Goal: Answer question/provide support: Share knowledge or assist other users

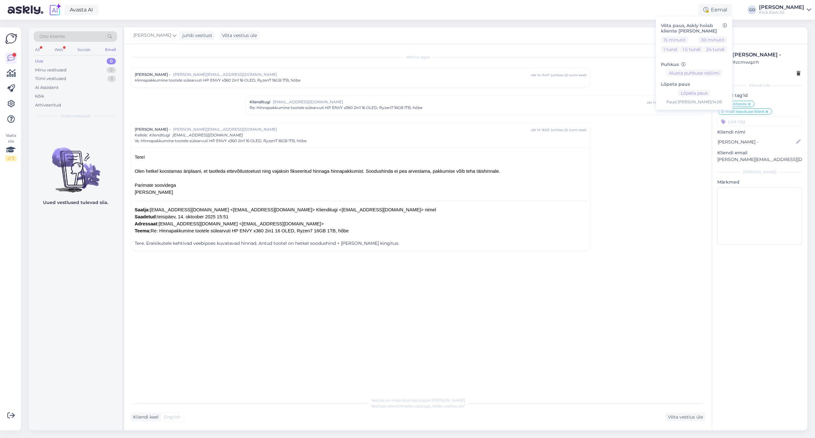
scroll to position [0, 0]
click at [65, 61] on div "Uus 0" at bounding box center [75, 60] width 83 height 9
click at [182, 336] on div "Vestlus [PERSON_NAME] - [PERSON_NAME][EMAIL_ADDRESS][DOMAIN_NAME] [DATE] 15:47 …" at bounding box center [421, 218] width 581 height 337
click at [69, 94] on div "Kõik" at bounding box center [75, 95] width 83 height 9
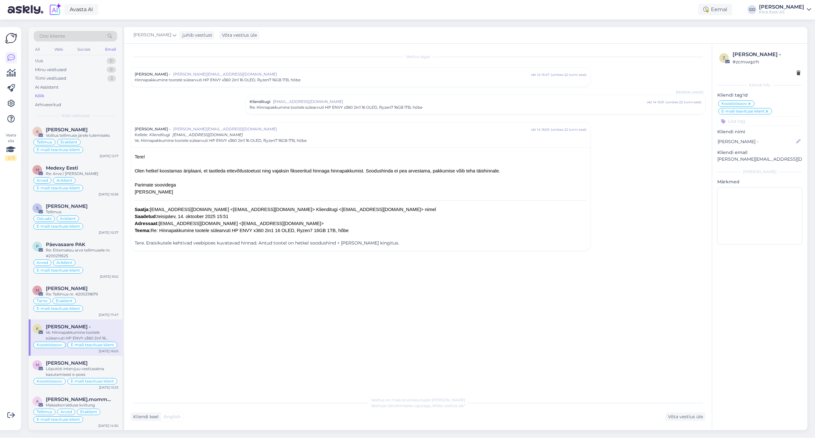
click at [68, 94] on div "Kõik" at bounding box center [75, 95] width 83 height 9
click at [51, 59] on div "Uus 0" at bounding box center [75, 60] width 83 height 9
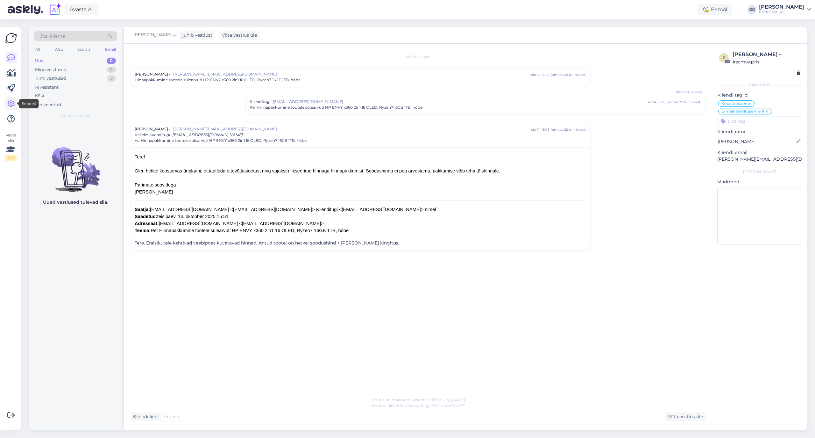
click at [11, 102] on icon at bounding box center [11, 104] width 8 height 8
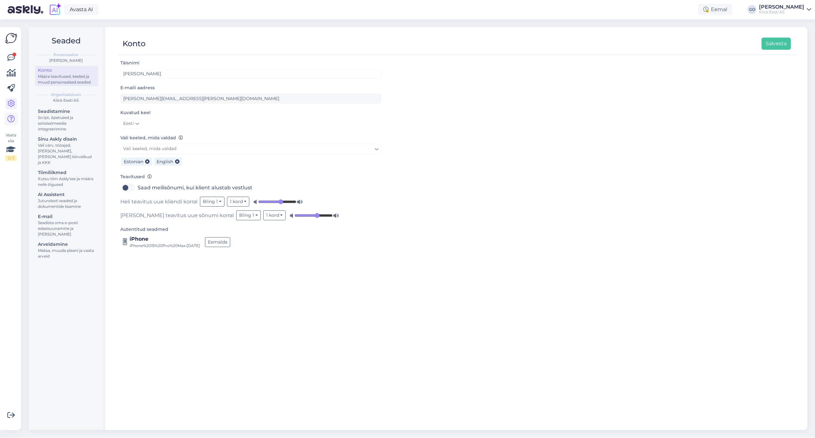
click at [12, 119] on icon at bounding box center [11, 119] width 8 height 8
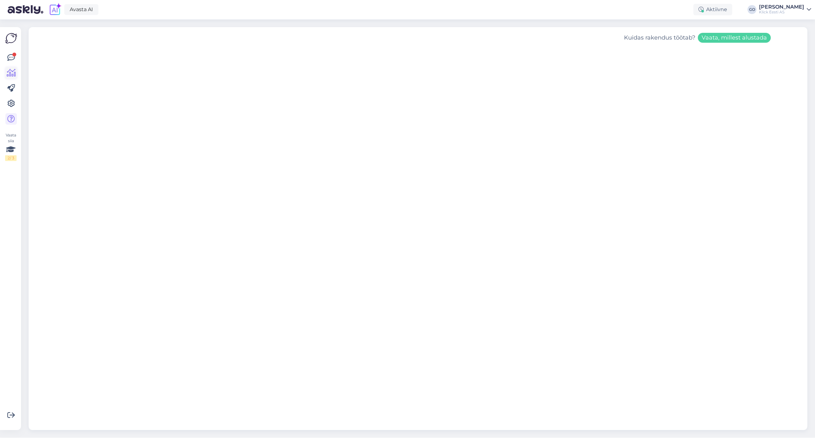
click at [13, 72] on icon at bounding box center [11, 73] width 9 height 8
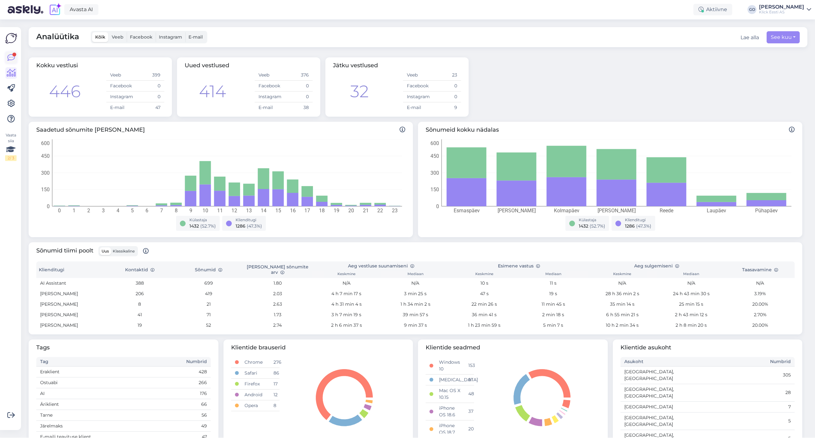
click at [12, 55] on div at bounding box center [14, 55] width 4 height 4
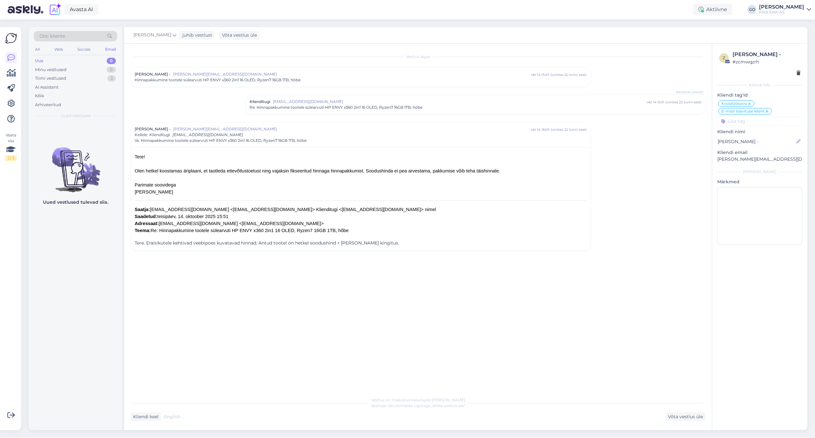
click at [764, 120] on input at bounding box center [759, 121] width 85 height 10
click at [11, 116] on icon at bounding box center [11, 119] width 8 height 8
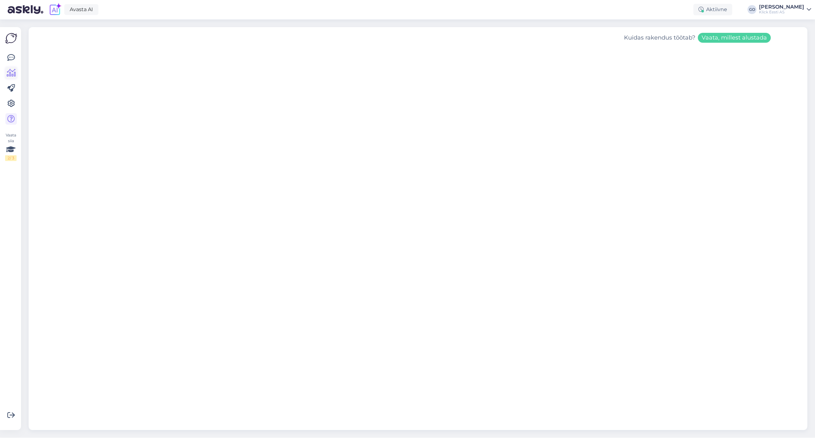
click at [13, 71] on icon at bounding box center [11, 73] width 9 height 8
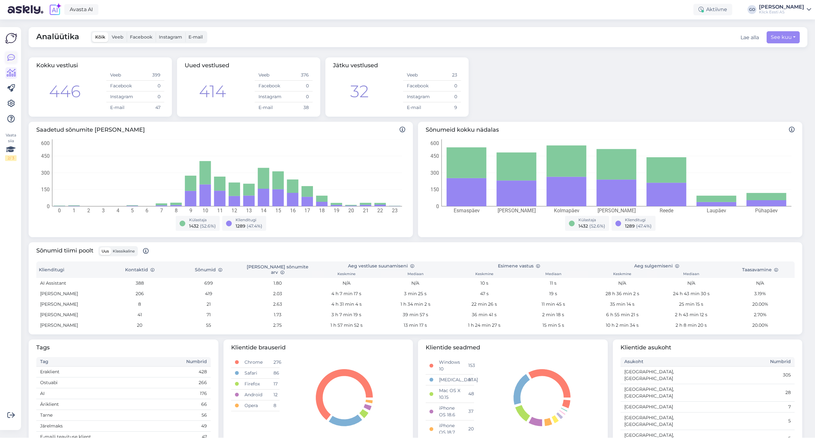
click at [13, 56] on icon at bounding box center [11, 58] width 8 height 8
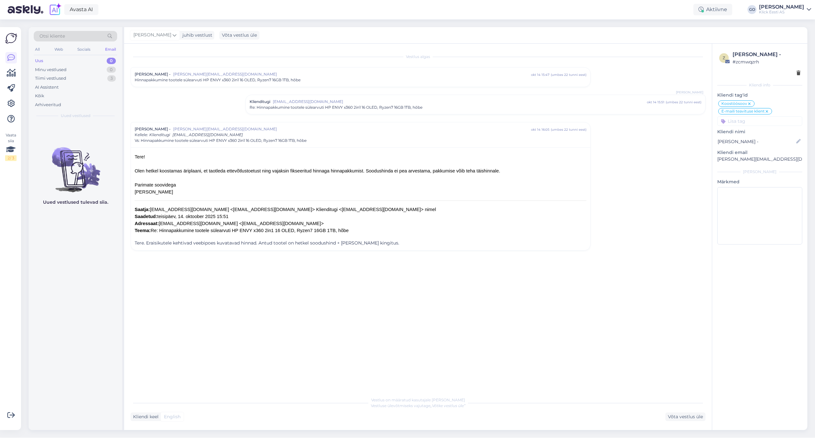
click at [110, 47] on div "Email" at bounding box center [110, 49] width 13 height 8
click at [84, 46] on div "Socials" at bounding box center [84, 49] width 16 height 8
click at [59, 47] on div "Web" at bounding box center [58, 49] width 11 height 8
click at [86, 139] on div "Tere! Tänan Teid päringu eest. Kontrollime Teie mainitud iPadi mudeli MD4D4HC/A…" at bounding box center [82, 137] width 73 height 11
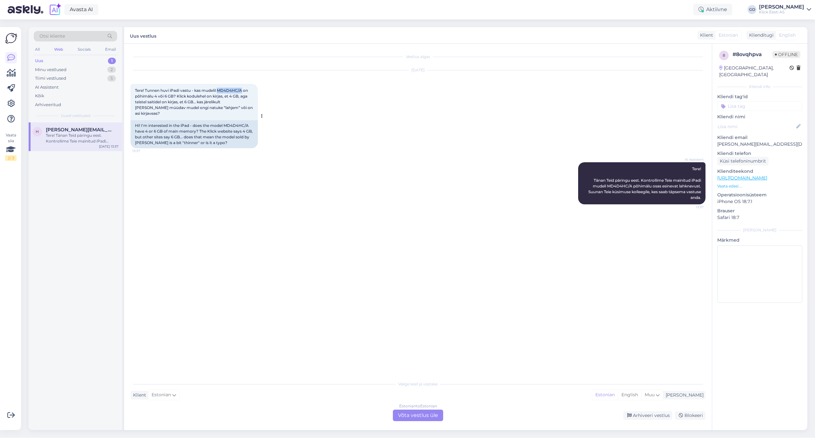
drag, startPoint x: 218, startPoint y: 88, endPoint x: 242, endPoint y: 88, distance: 23.9
click at [242, 88] on span "Tere! Tunnen huvi iPadi vastu - kas mudelil MD4D4HC/A on põhimälu 4 või 6 GB? K…" at bounding box center [194, 102] width 119 height 28
copy span "MD4D4HC/A"
click at [221, 170] on div "AI Assistent Tere! Tänan Teid päringu eest. Kontrollime Teie mainitud iPadi mud…" at bounding box center [418, 183] width 575 height 56
click at [216, 289] on div "Vestlus algas [DATE] Tere! Tunnen huvi iPadi vastu - kas mudelil MD4D4HC/A on p…" at bounding box center [421, 210] width 581 height 321
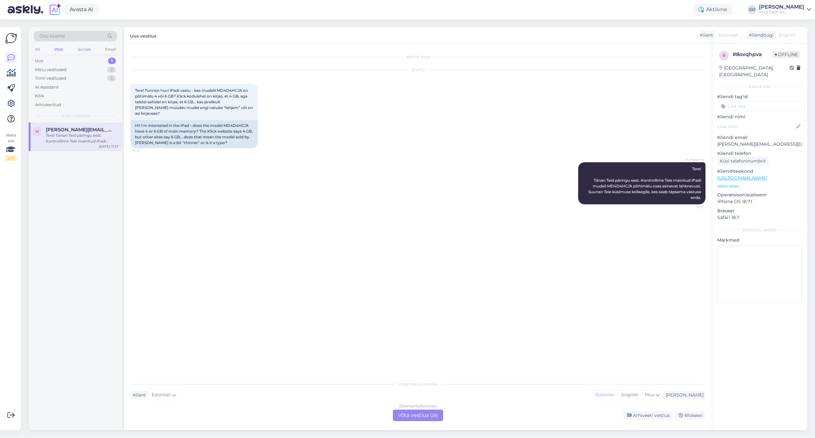
click at [266, 262] on div "Vestlus algas [DATE] Tere! Tunnen huvi iPadi vastu - kas mudelil MD4D4HC/A on p…" at bounding box center [421, 210] width 581 height 321
click at [417, 413] on div "Estonian to Estonian Võta vestlus üle" at bounding box center [418, 414] width 50 height 11
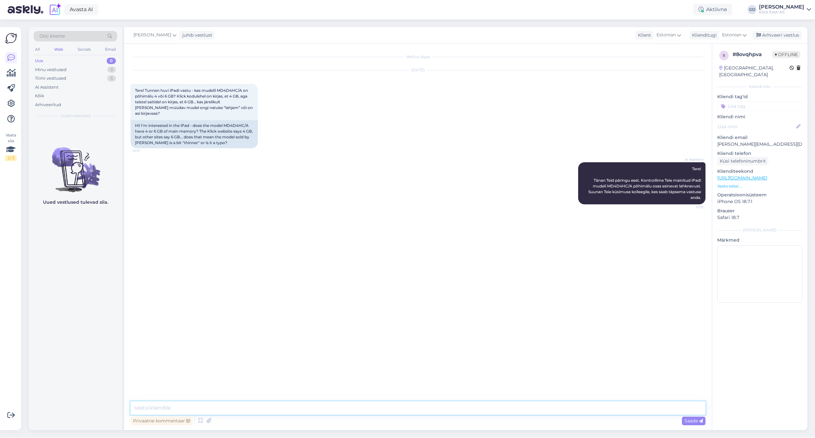
click at [180, 408] on textarea at bounding box center [418, 407] width 575 height 13
click at [317, 409] on textarea "Tere, Antud mudeli puhul on tegemist iPad 10.gen mudeliga ((A16, 2022), Apple A…" at bounding box center [418, 407] width 575 height 13
click at [324, 405] on textarea "Tere, Antud mudeli puhul on tegemist iPad 10.gen mudeliga, Apple A14" at bounding box center [418, 407] width 575 height 13
paste textarea "iPad 10. generatsiooni kõik versioonid — nii Wi-Fi kui LTE — tulevad 4 GB RAM-i…"
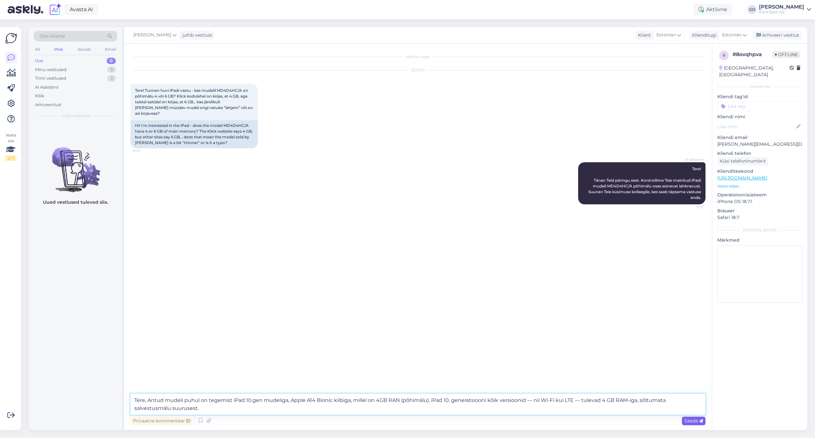
type textarea "Tere, Antud mudeli puhul on tegemist iPad 10.gen mudeliga, Apple A14 Bionic kii…"
click at [693, 419] on span "Saada" at bounding box center [694, 420] width 18 height 6
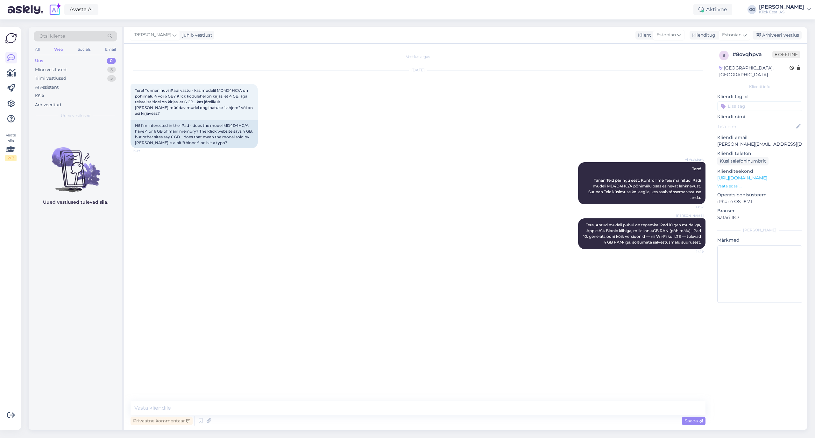
click at [59, 47] on div "Web" at bounding box center [58, 49] width 11 height 8
click at [37, 49] on div "All" at bounding box center [37, 49] width 7 height 8
click at [55, 49] on div "Web" at bounding box center [58, 49] width 11 height 8
click at [82, 49] on div "Socials" at bounding box center [84, 49] width 16 height 8
click at [117, 50] on div "Email" at bounding box center [110, 49] width 13 height 8
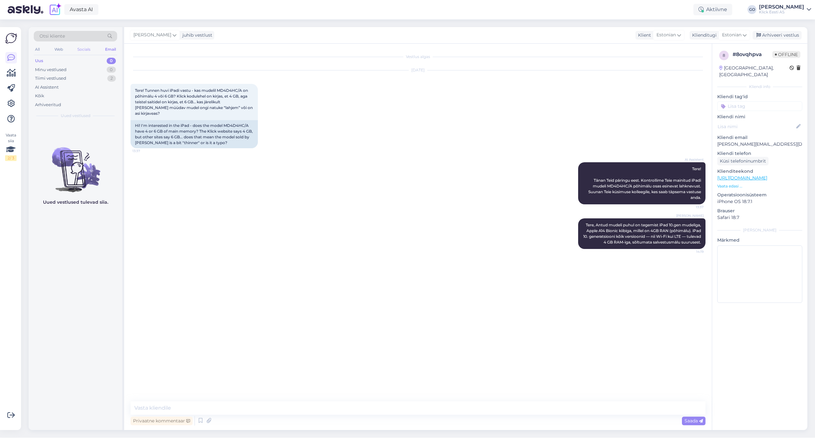
click at [88, 50] on div "Socials" at bounding box center [84, 49] width 16 height 8
click at [57, 50] on div "Web" at bounding box center [58, 49] width 11 height 8
click at [38, 49] on div "All" at bounding box center [37, 49] width 7 height 8
click at [76, 77] on div "Tiimi vestlused 5" at bounding box center [75, 78] width 83 height 9
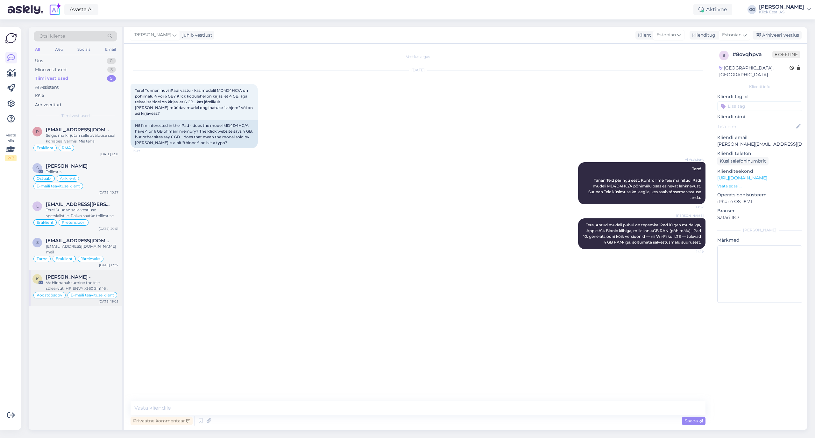
click at [101, 280] on div "Vs: Hinnapakkumine tootele sülearvuti HP ENVY x360 2in1 16 OLED, Ryzen7 16GB 1T…" at bounding box center [82, 285] width 73 height 11
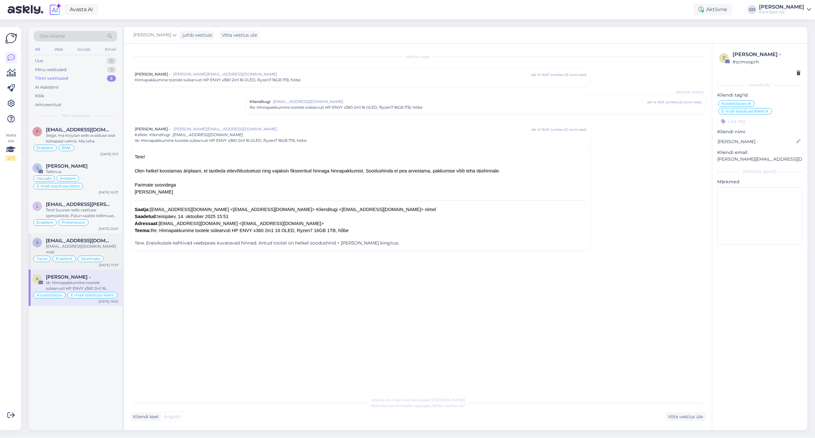
click at [106, 245] on div "[EMAIL_ADDRESS][DOMAIN_NAME] meil" at bounding box center [82, 248] width 73 height 11
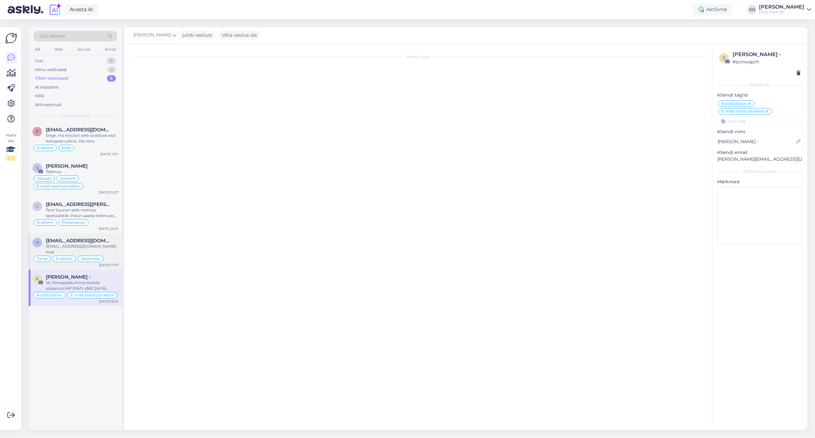
scroll to position [909, 0]
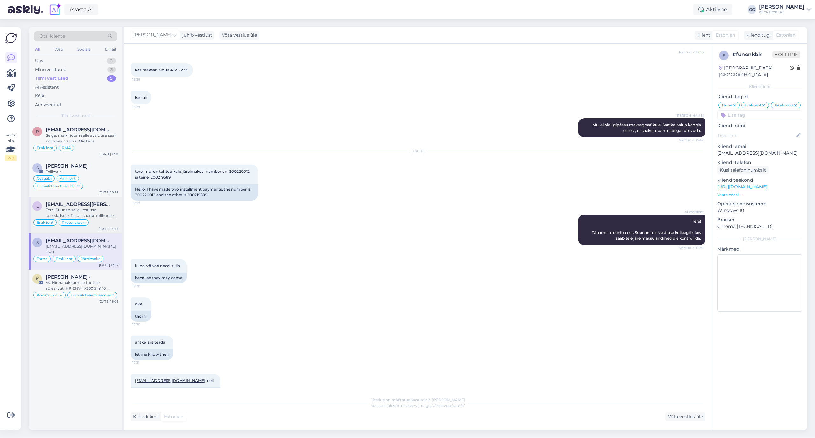
click at [110, 211] on div "Tere! Suunan selle vestluse spetsialistile. Palun saatke tellimuse number ja in…" at bounding box center [82, 212] width 73 height 11
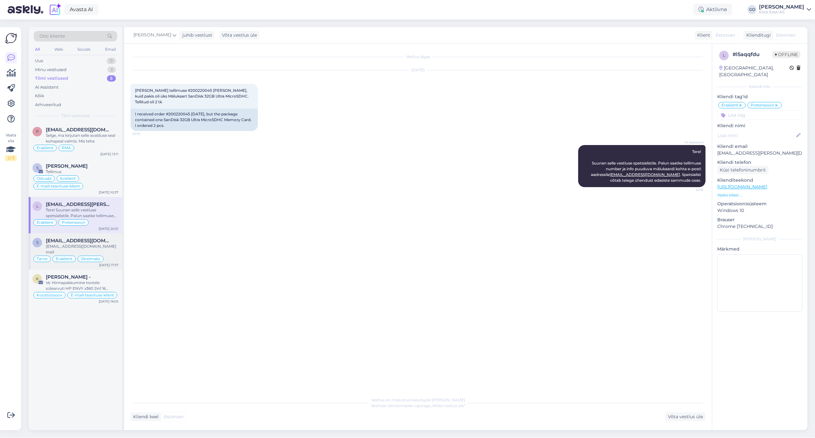
click at [113, 244] on div "[EMAIL_ADDRESS][DOMAIN_NAME] meil" at bounding box center [82, 248] width 73 height 11
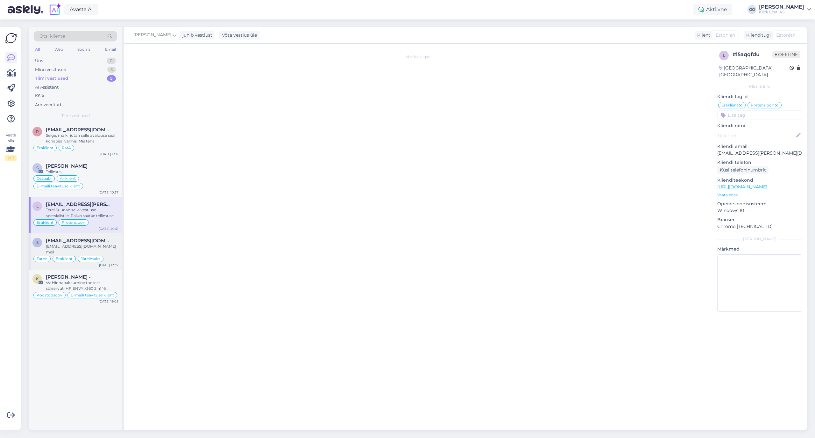
scroll to position [909, 0]
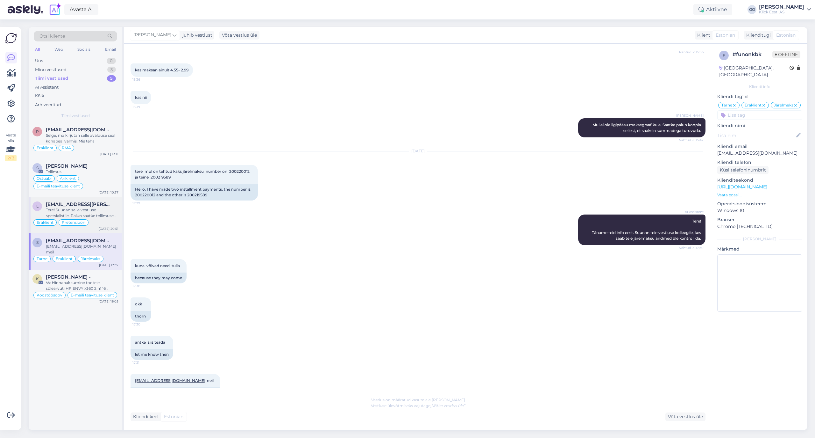
click at [103, 212] on div "Tere! Suunan selle vestluse spetsialistile. Palun saatke tellimuse number ja in…" at bounding box center [82, 212] width 73 height 11
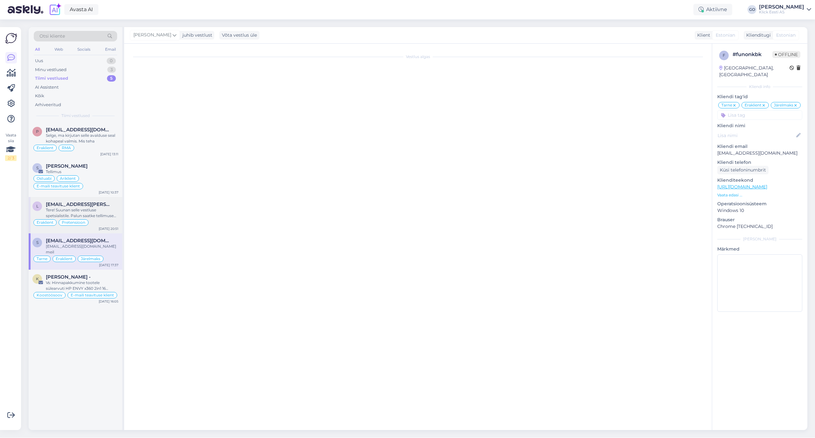
scroll to position [0, 0]
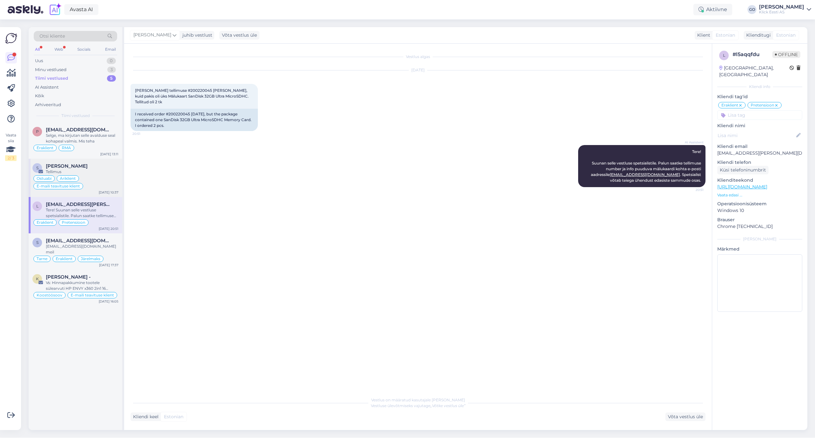
click at [99, 174] on div "Tellimus" at bounding box center [82, 172] width 73 height 6
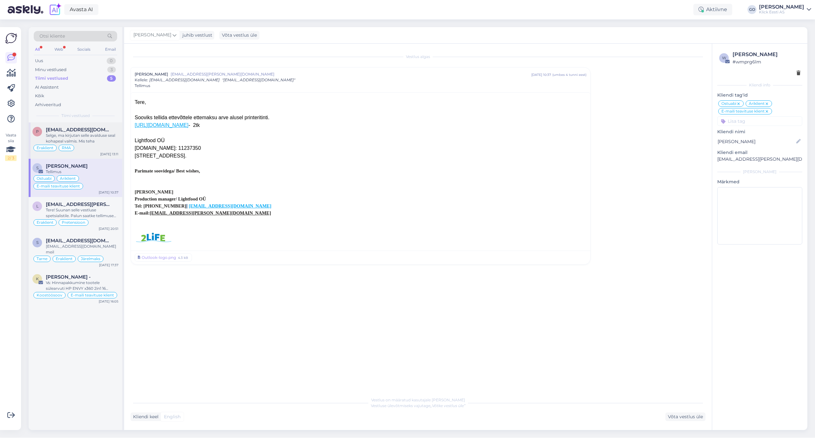
click at [94, 143] on div "Selge, ma kirjutan selle avalduse seal kohapeal valmis. Mis teha" at bounding box center [82, 137] width 73 height 11
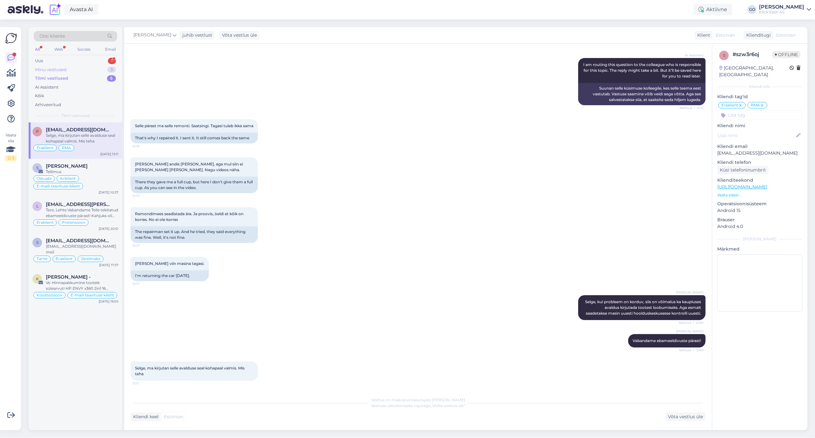
click at [59, 68] on div "Minu vestlused" at bounding box center [51, 70] width 32 height 6
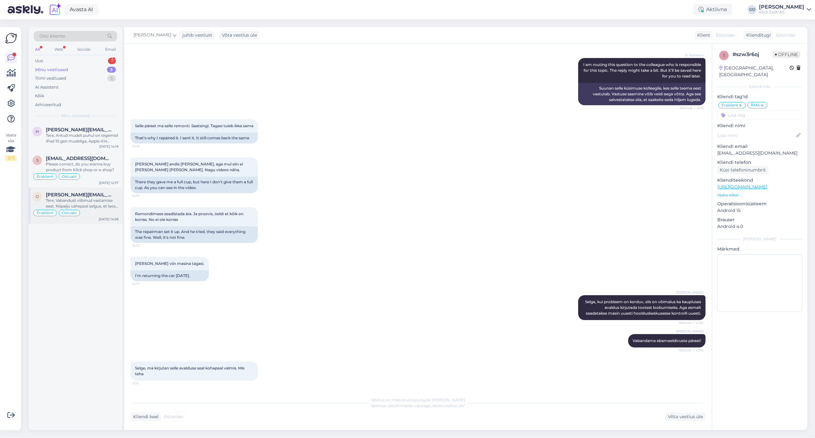
click at [94, 197] on span "[PERSON_NAME][EMAIL_ADDRESS][PERSON_NAME][DOMAIN_NAME]" at bounding box center [79, 195] width 66 height 6
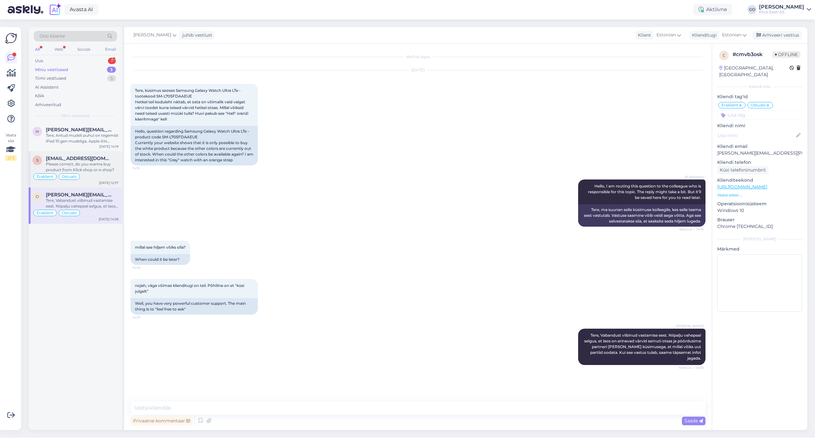
click at [96, 163] on div "Please correct, do you wanna buy product from Klick shop or e-shop?" at bounding box center [82, 166] width 73 height 11
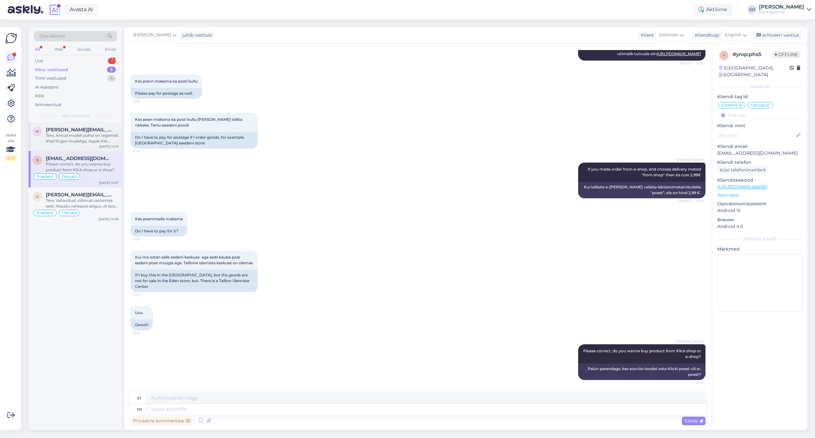
click at [96, 133] on div "Tere, Antud mudeli puhul on tegemist iPad 10.gen mudeliga, Apple A14 Bionic kii…" at bounding box center [82, 137] width 73 height 11
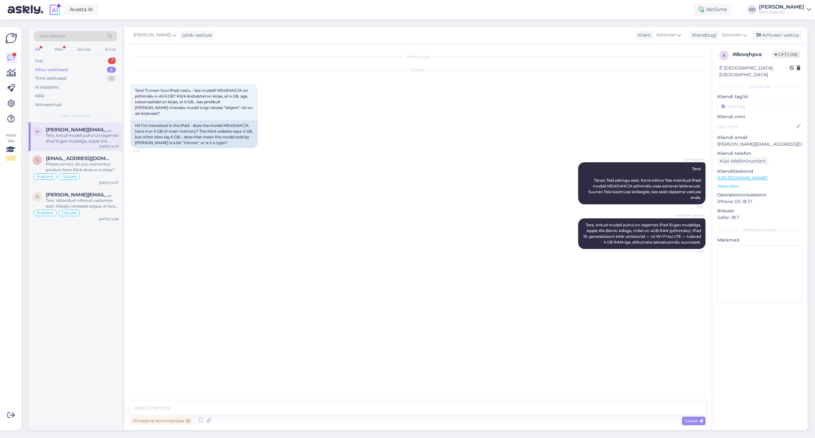
scroll to position [0, 0]
click at [752, 101] on input at bounding box center [759, 106] width 85 height 10
click at [735, 152] on span "Eraklient" at bounding box center [734, 154] width 17 height 4
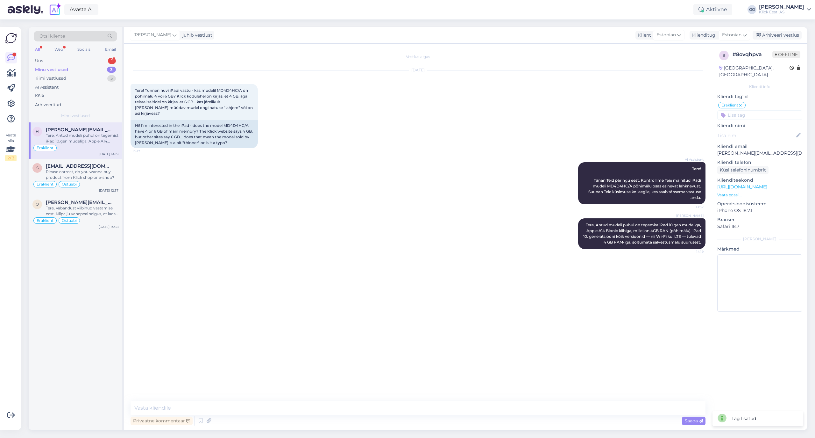
click at [735, 110] on input at bounding box center [759, 115] width 85 height 10
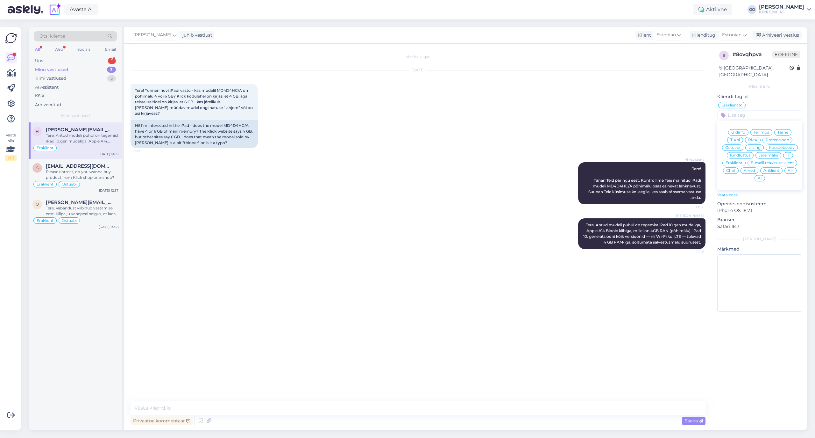
click at [737, 144] on div "Ostuabi" at bounding box center [732, 147] width 21 height 6
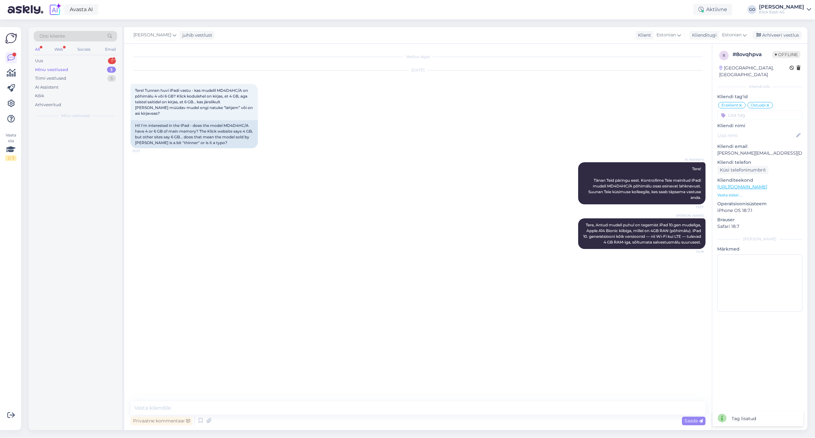
click at [739, 110] on input at bounding box center [759, 115] width 85 height 10
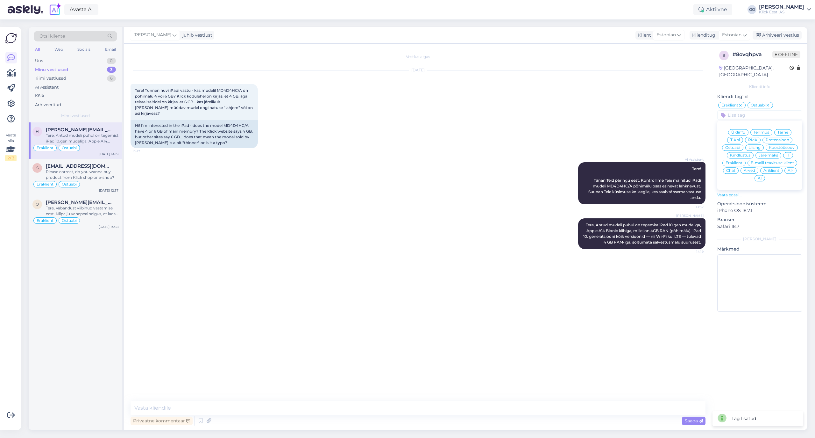
click at [737, 138] on span "T.Abi" at bounding box center [736, 140] width 10 height 4
click at [302, 196] on div "AI Assistent Tere! Tänan Teid päringu eest. Kontrollime Teie mainitud iPadi mud…" at bounding box center [418, 183] width 575 height 56
click at [321, 245] on div "[PERSON_NAME] Tere, Antud mudeli puhul on tegemist iPad 10.gen mudeliga, Apple …" at bounding box center [418, 233] width 575 height 45
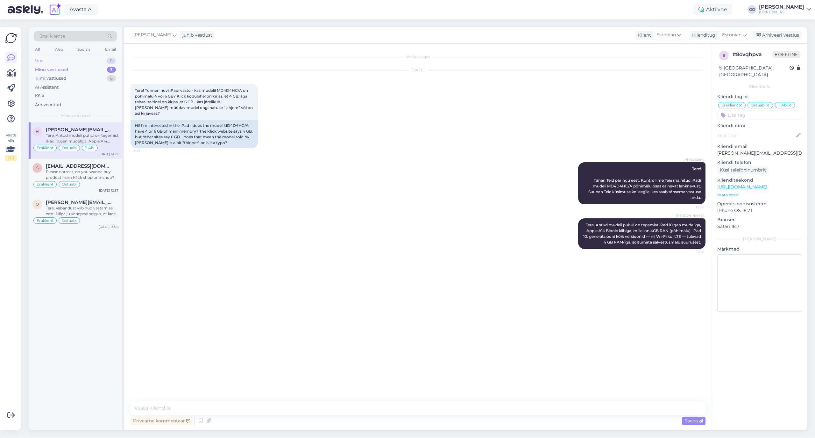
click at [46, 59] on div "Uus 0" at bounding box center [75, 60] width 83 height 9
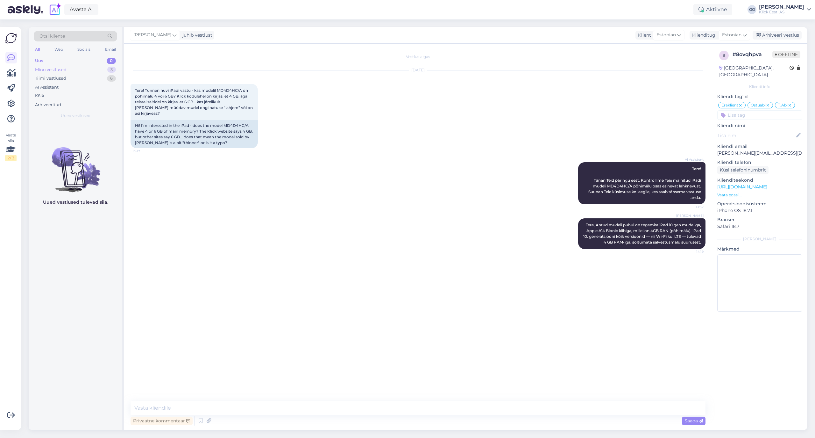
click at [50, 67] on div "Minu vestlused" at bounding box center [51, 70] width 32 height 6
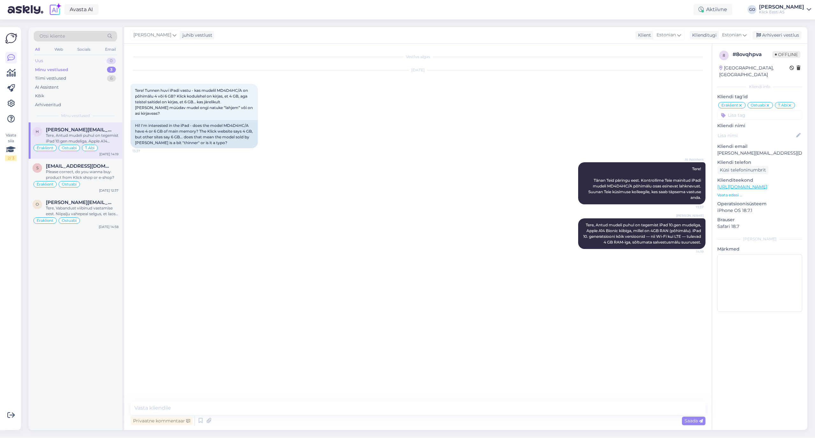
click at [39, 57] on div "Uus 0" at bounding box center [75, 60] width 83 height 9
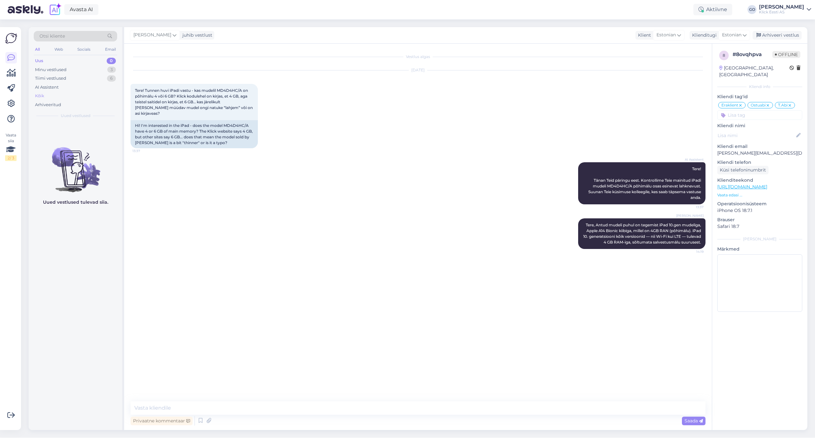
click at [45, 93] on div "Kõik" at bounding box center [75, 95] width 83 height 9
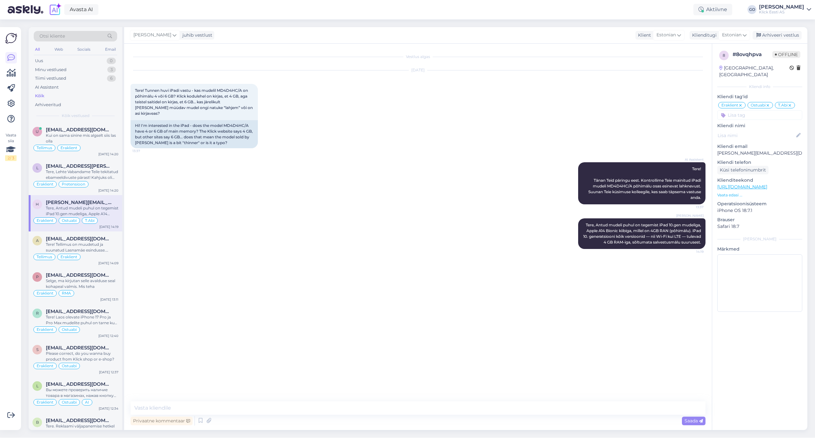
click at [217, 293] on div "Vestlus algas [DATE] Tere! Tunnen huvi iPadi vastu - kas mudelil MD4D4HC/A on p…" at bounding box center [421, 222] width 581 height 345
click at [93, 168] on span "[EMAIL_ADDRESS][PERSON_NAME][DOMAIN_NAME]" at bounding box center [79, 166] width 66 height 6
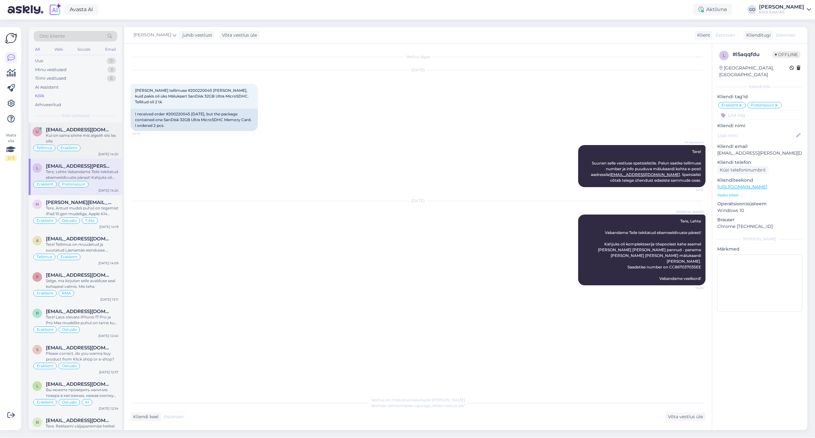
click at [98, 139] on div "Kui on sama sinine mis algselt siis las olla" at bounding box center [82, 137] width 73 height 11
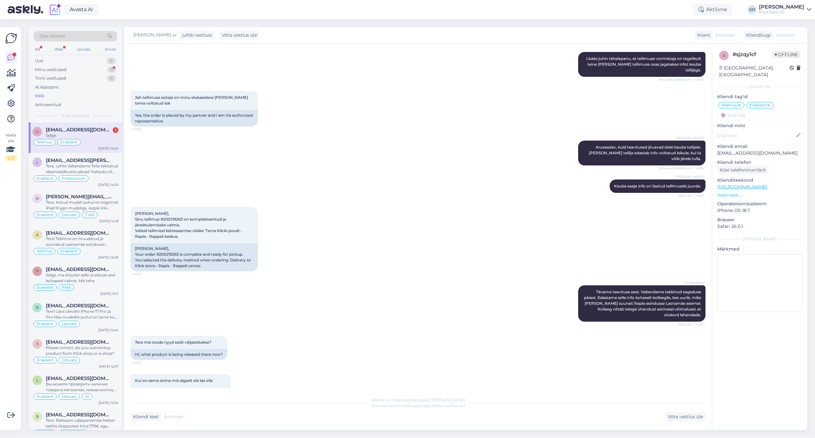
scroll to position [1090, 0]
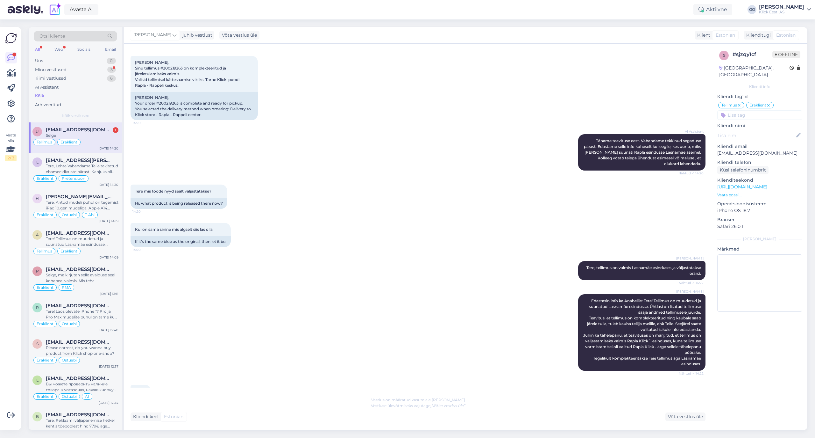
click at [92, 134] on div "Selge" at bounding box center [82, 135] width 73 height 6
click at [60, 103] on div "Arhiveeritud" at bounding box center [48, 105] width 26 height 6
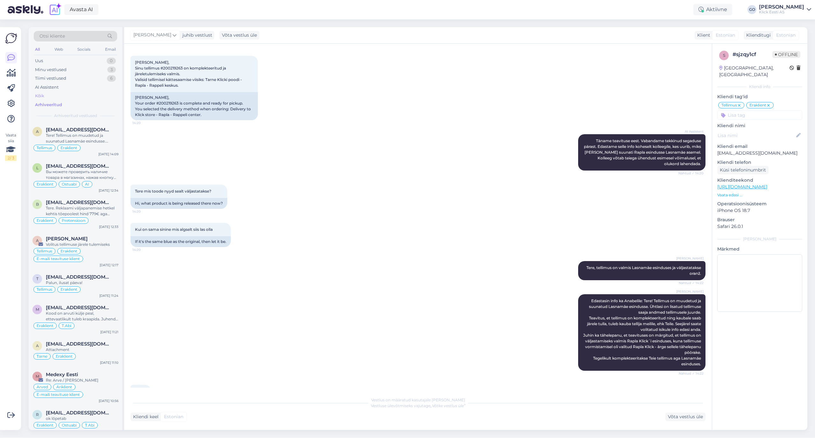
click at [45, 93] on div "Kõik" at bounding box center [75, 95] width 83 height 9
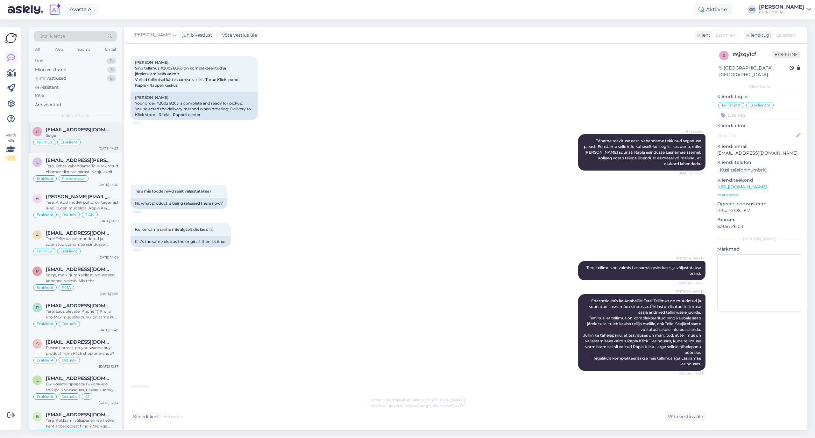
click at [98, 131] on div "[EMAIL_ADDRESS][DOMAIN_NAME]" at bounding box center [82, 130] width 73 height 6
click at [72, 68] on div "Minu vestlused 3" at bounding box center [75, 69] width 83 height 9
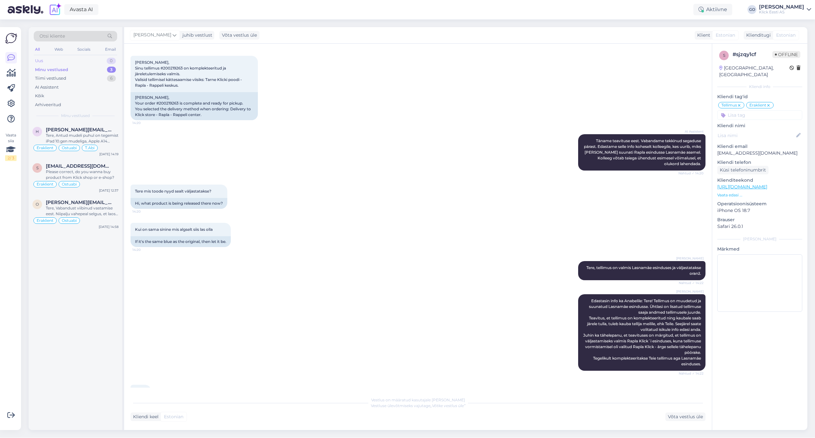
click at [62, 60] on div "Uus 0" at bounding box center [75, 60] width 83 height 9
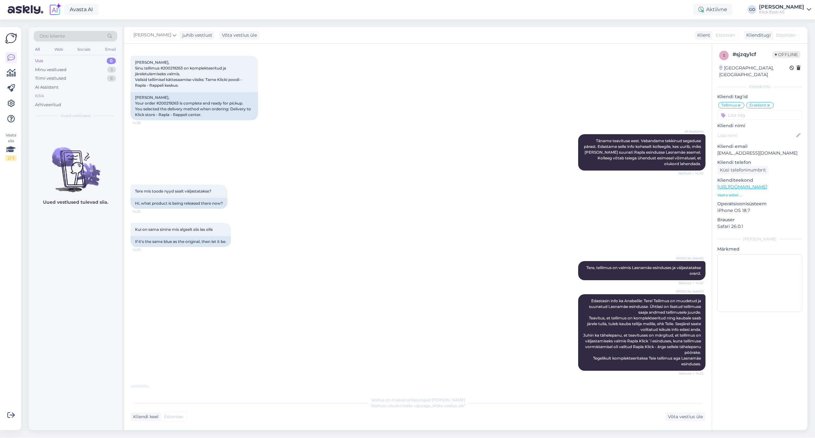
click at [41, 94] on div "Kõik" at bounding box center [39, 96] width 9 height 6
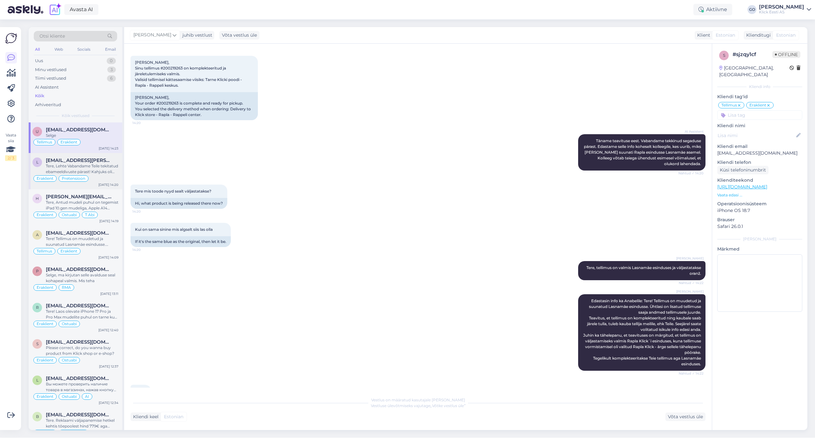
click at [99, 167] on div "Tere, Lehte Vabandame Teile tekitatud ebameeldivuste pärast! Kahjuks oli komple…" at bounding box center [82, 168] width 73 height 11
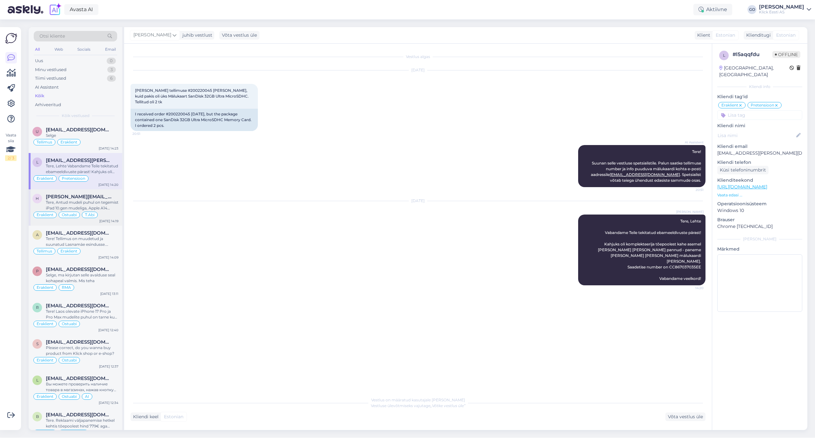
click at [102, 202] on div "Tere, Antud mudeli puhul on tegemist iPad 10.gen mudeliga, Apple A14 Bionic kii…" at bounding box center [82, 204] width 73 height 11
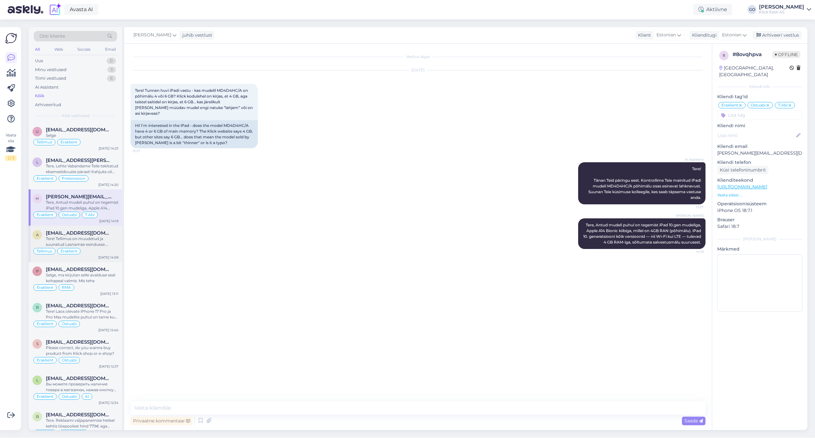
click at [99, 239] on div "Tere! Tellimus on muudetud ja suunatud Lasnamäe esindusse. Ühtlasi on lisatud t…" at bounding box center [82, 241] width 73 height 11
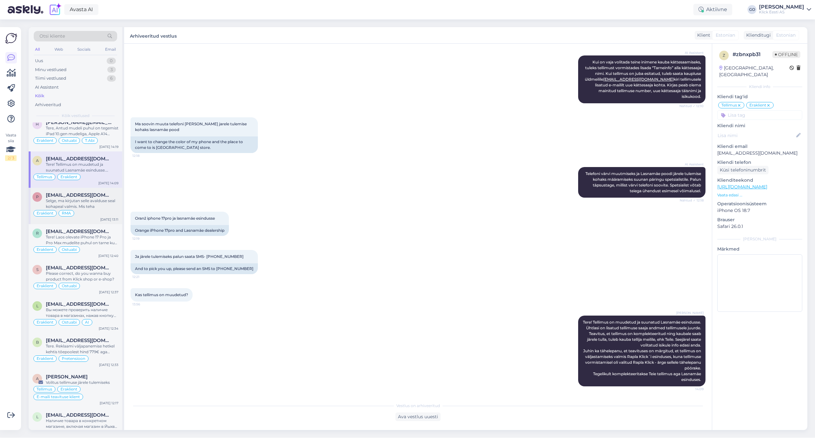
scroll to position [85, 0]
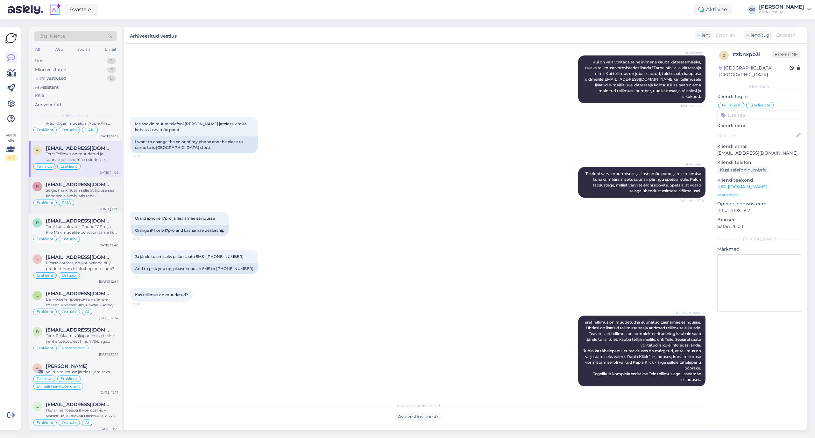
click at [98, 197] on div "Selge, ma kirjutan selle avalduse seal kohapeal valmis. Mis teha" at bounding box center [82, 192] width 73 height 11
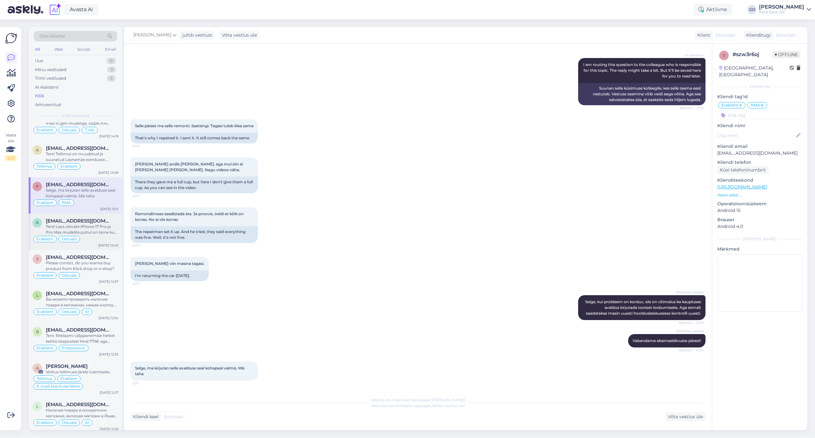
click at [101, 233] on div "Tere! Laos olevate iPhone 17 Pro ja Pro Max mudelite puhul on tarne kuni 3 tööp…" at bounding box center [82, 229] width 73 height 11
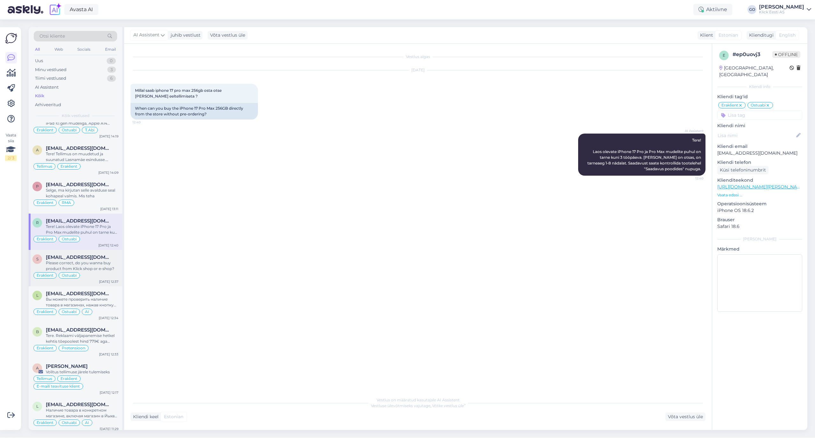
click at [107, 263] on div "Please correct, do you wanna buy product from Klick shop or e-shop?" at bounding box center [82, 265] width 73 height 11
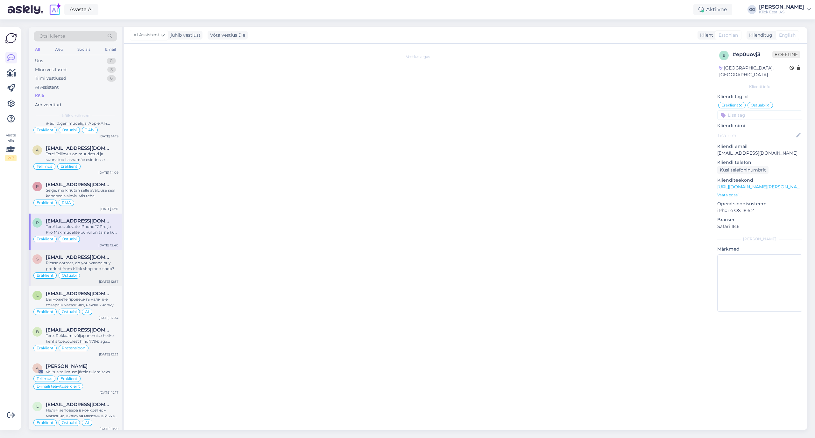
scroll to position [126, 0]
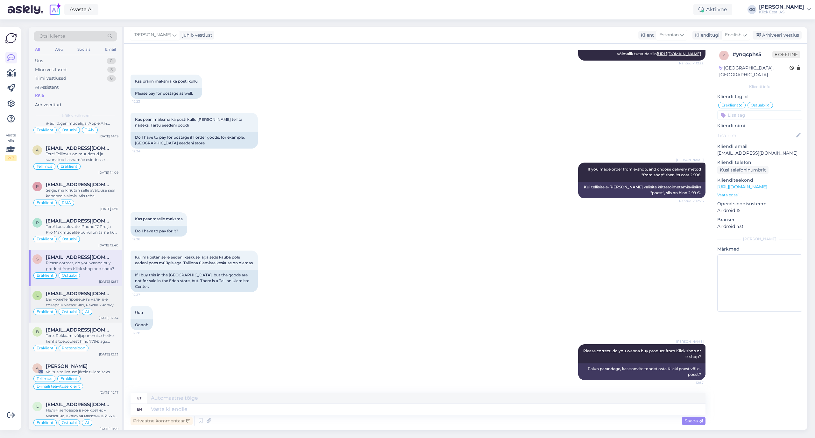
click at [100, 306] on div "Вы можете проверить наличие товара в магазинах, нажав кнопку «Наличие в магазин…" at bounding box center [82, 301] width 73 height 11
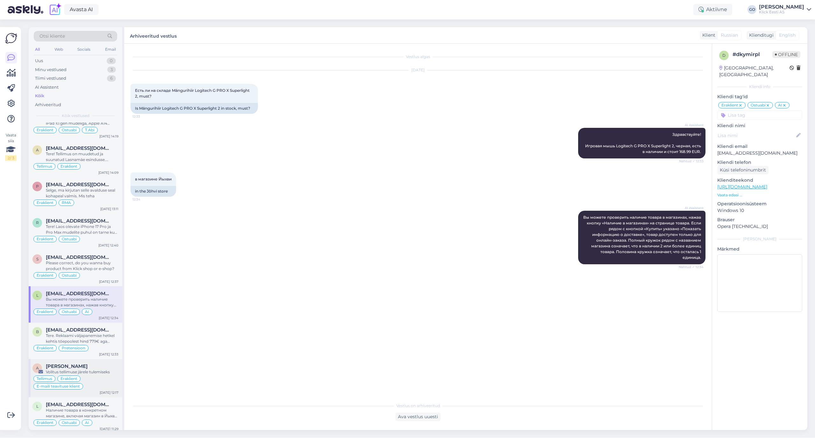
scroll to position [0, 0]
click at [102, 328] on div "B [EMAIL_ADDRESS][DOMAIN_NAME] Tere. Reklaami väljapanemise hetkel kehtis tõepo…" at bounding box center [76, 340] width 94 height 36
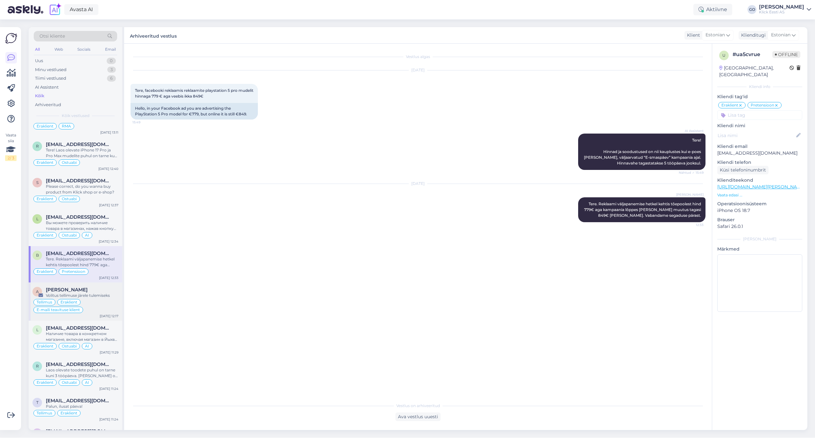
scroll to position [170, 0]
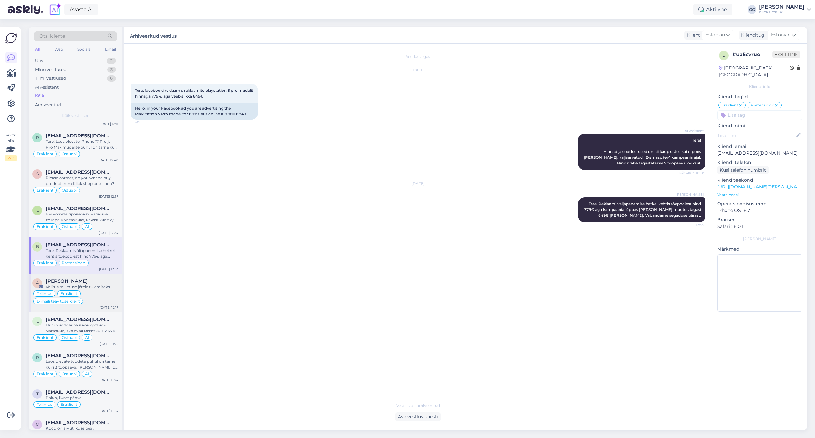
click at [97, 287] on div "Volitus tellimuse järele tulemiseks" at bounding box center [82, 287] width 73 height 6
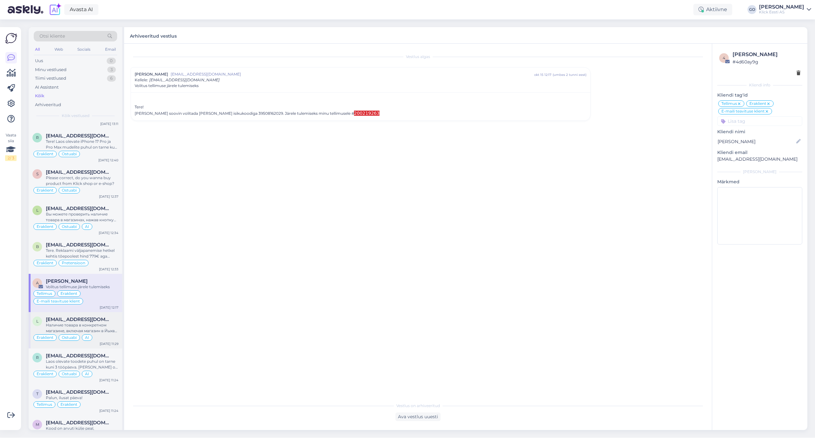
click at [102, 315] on div "L [EMAIL_ADDRESS][DOMAIN_NAME] Наличие товара в конкретном магазине, включая ма…" at bounding box center [76, 330] width 94 height 36
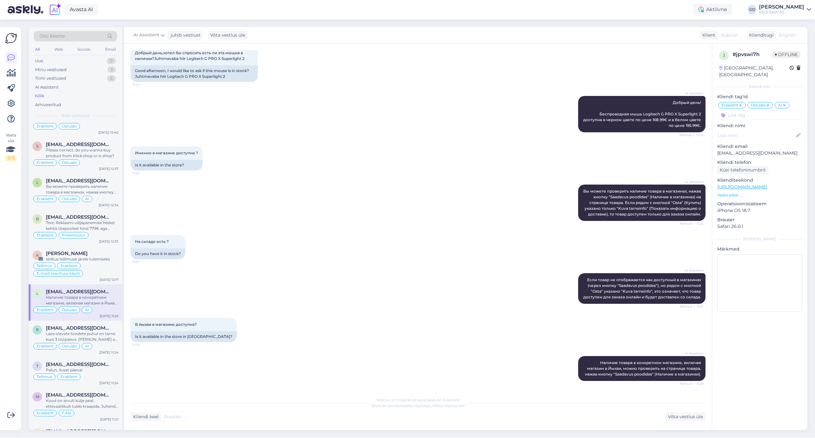
scroll to position [255, 0]
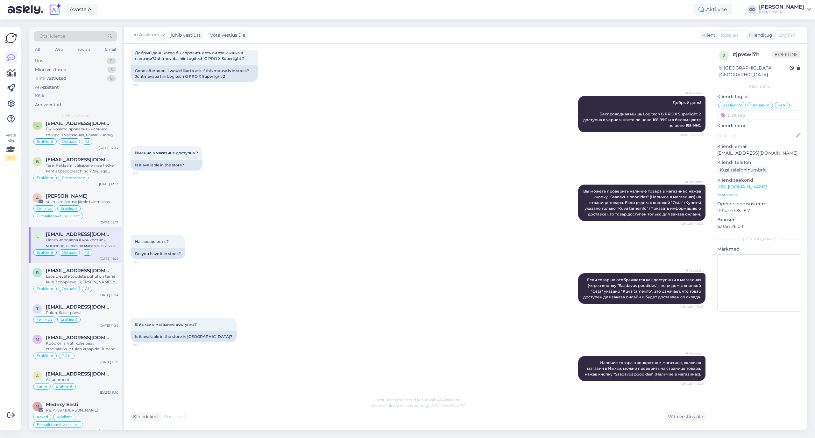
click at [102, 315] on div "Palun, ilusat päeva!" at bounding box center [82, 313] width 73 height 6
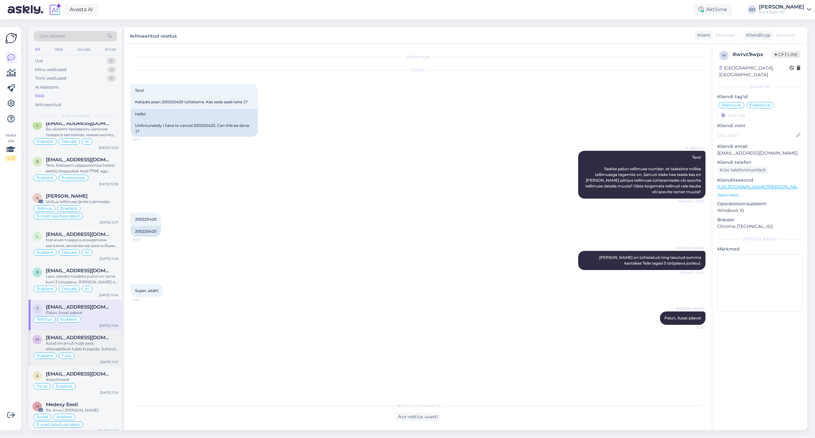
click at [102, 338] on span "[EMAIL_ADDRESS][DOMAIN_NAME]" at bounding box center [79, 337] width 66 height 6
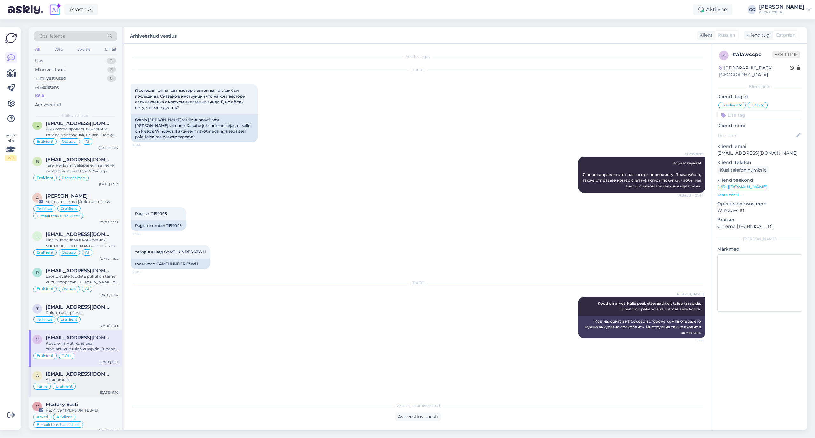
click at [111, 374] on div "a [EMAIL_ADDRESS][DOMAIN_NAME] Attachment Tarne Eraklient [DATE] 11:10" at bounding box center [76, 381] width 94 height 31
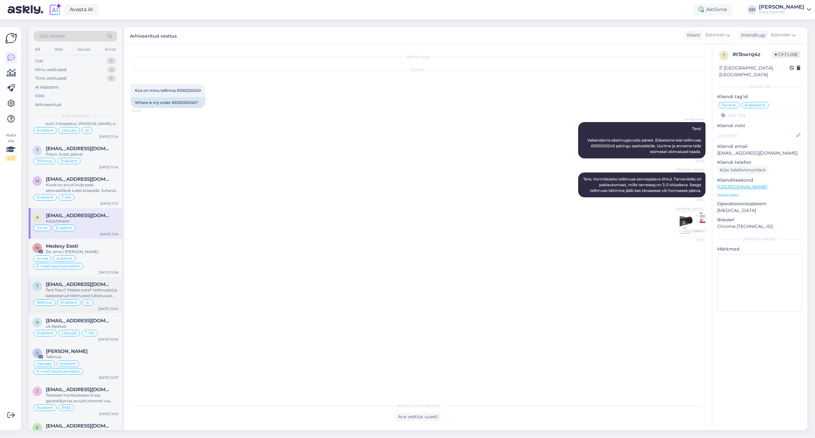
scroll to position [424, 0]
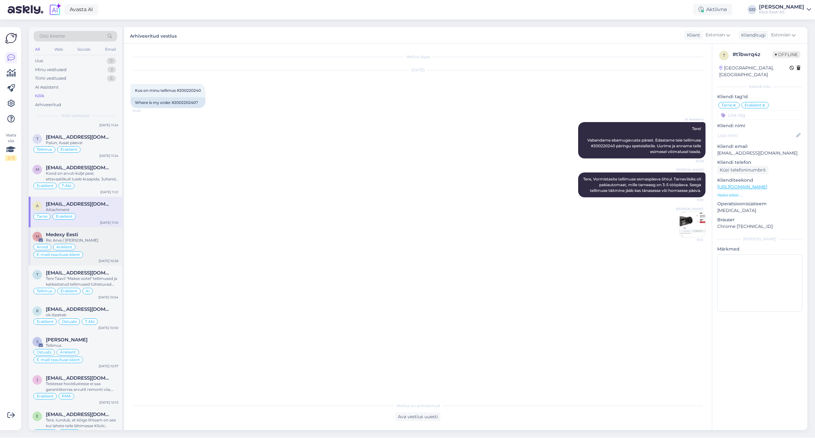
click at [91, 247] on div "Arved Äriklient E-maili teavituse klient" at bounding box center [75, 250] width 86 height 15
type textarea "Ma ise Sn´i järgi ei [PERSON_NAME] arveid. Ehk RMAl see õigus olemas?"
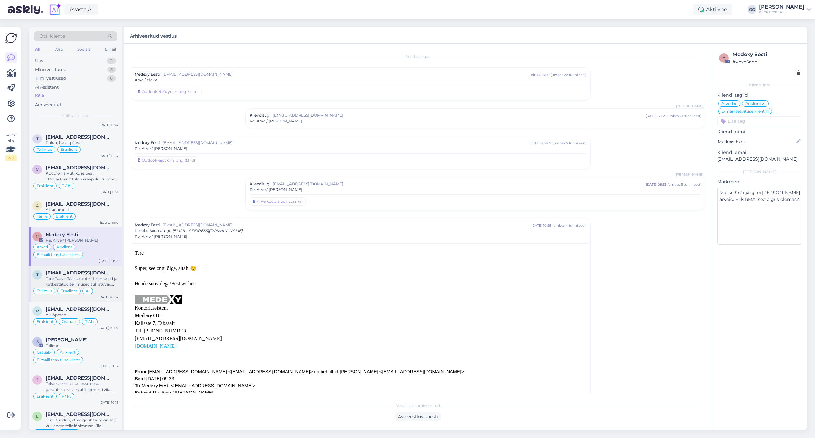
click at [101, 282] on div "Tere Taavi! "Makse ootel" tellimused ja katkestatud tellimused tühistuvad autom…" at bounding box center [82, 280] width 73 height 11
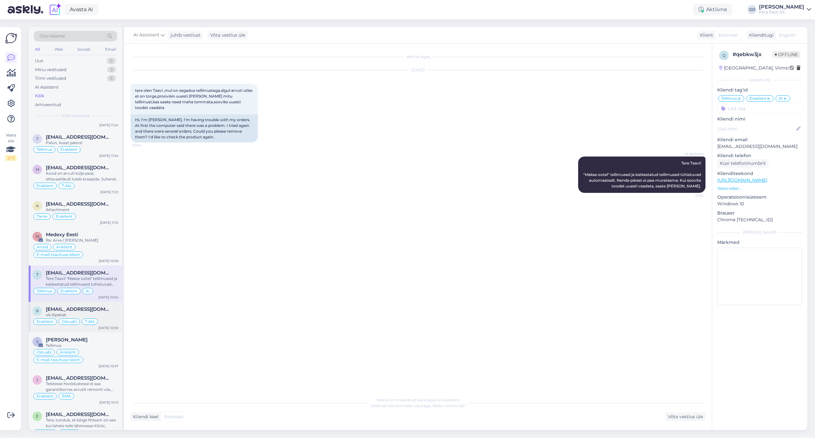
click at [106, 312] on span "[EMAIL_ADDRESS][DOMAIN_NAME]" at bounding box center [79, 309] width 66 height 6
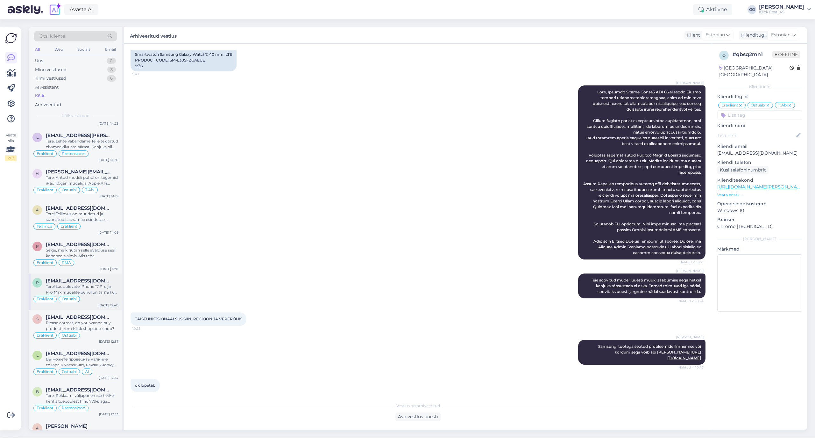
scroll to position [0, 0]
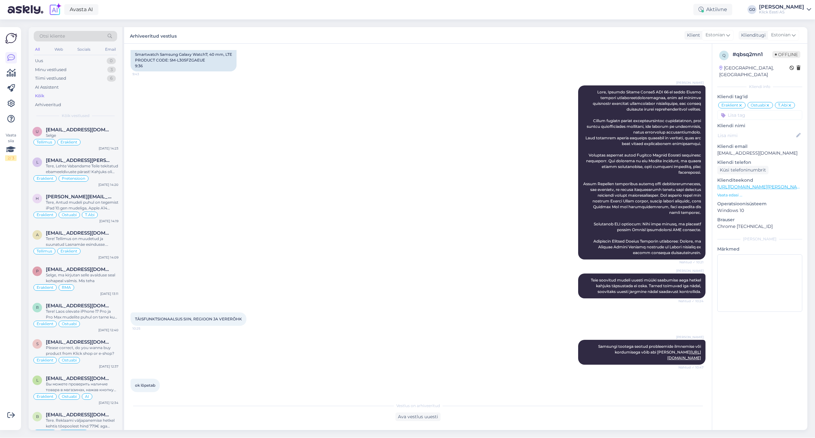
click at [40, 48] on div "All Web Socials Email" at bounding box center [75, 50] width 83 height 10
click at [39, 48] on div "All" at bounding box center [37, 49] width 7 height 8
click at [37, 48] on div "All" at bounding box center [37, 49] width 7 height 8
